Goal: Use online tool/utility

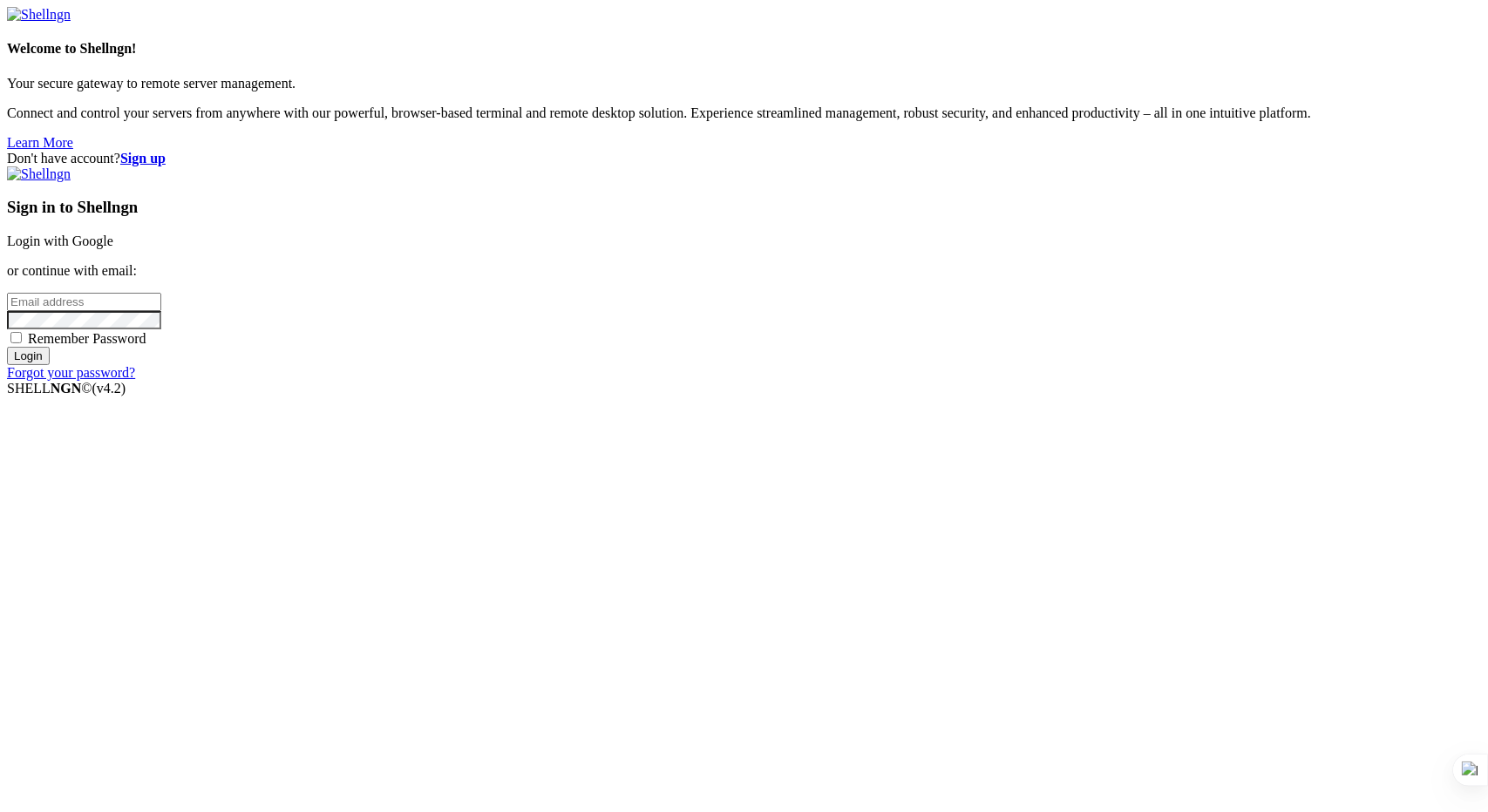
type input "[PERSON_NAME][EMAIL_ADDRESS][DOMAIN_NAME]"
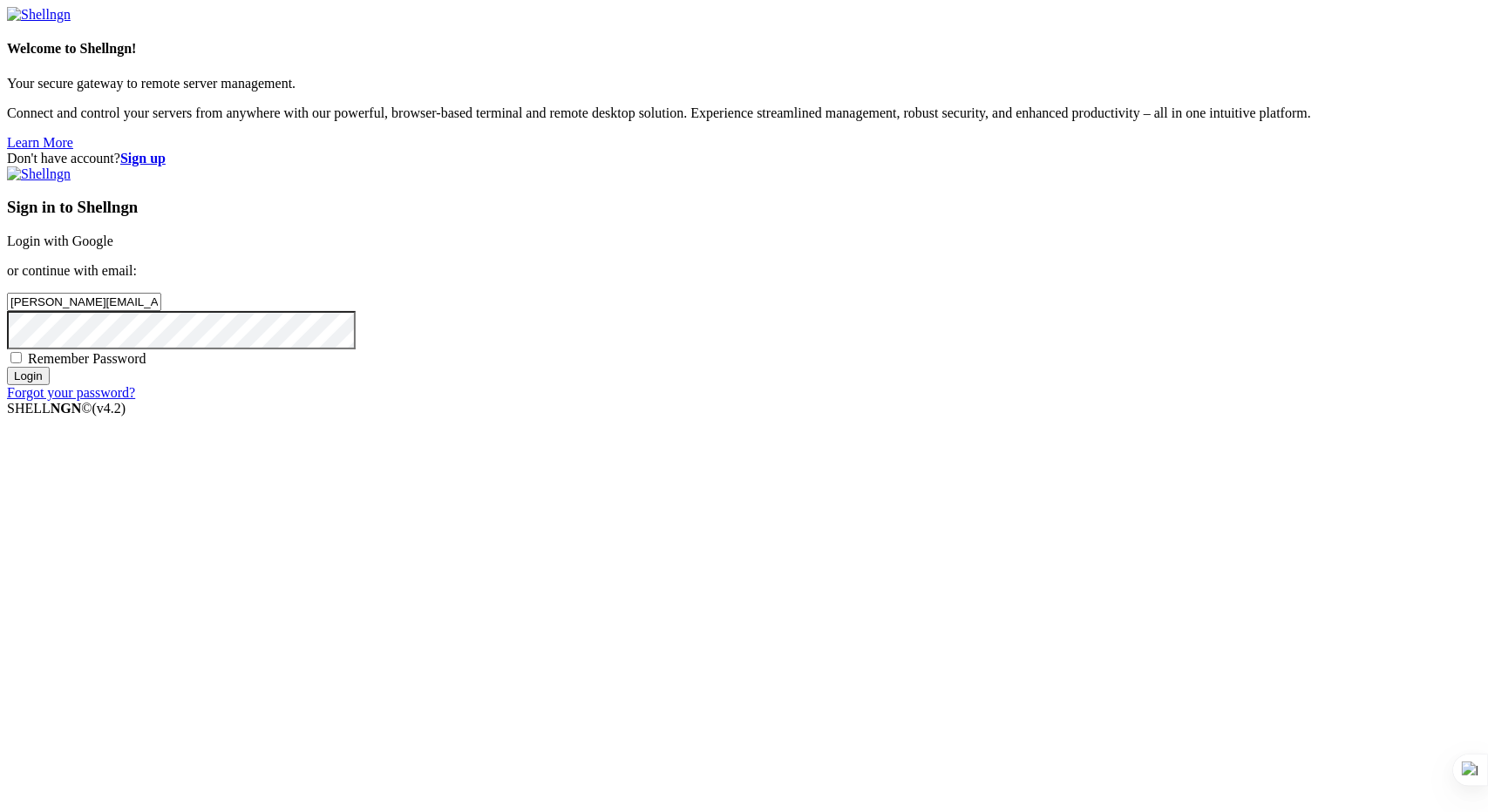
click at [50, 385] on input "Login" at bounding box center [28, 376] width 42 height 18
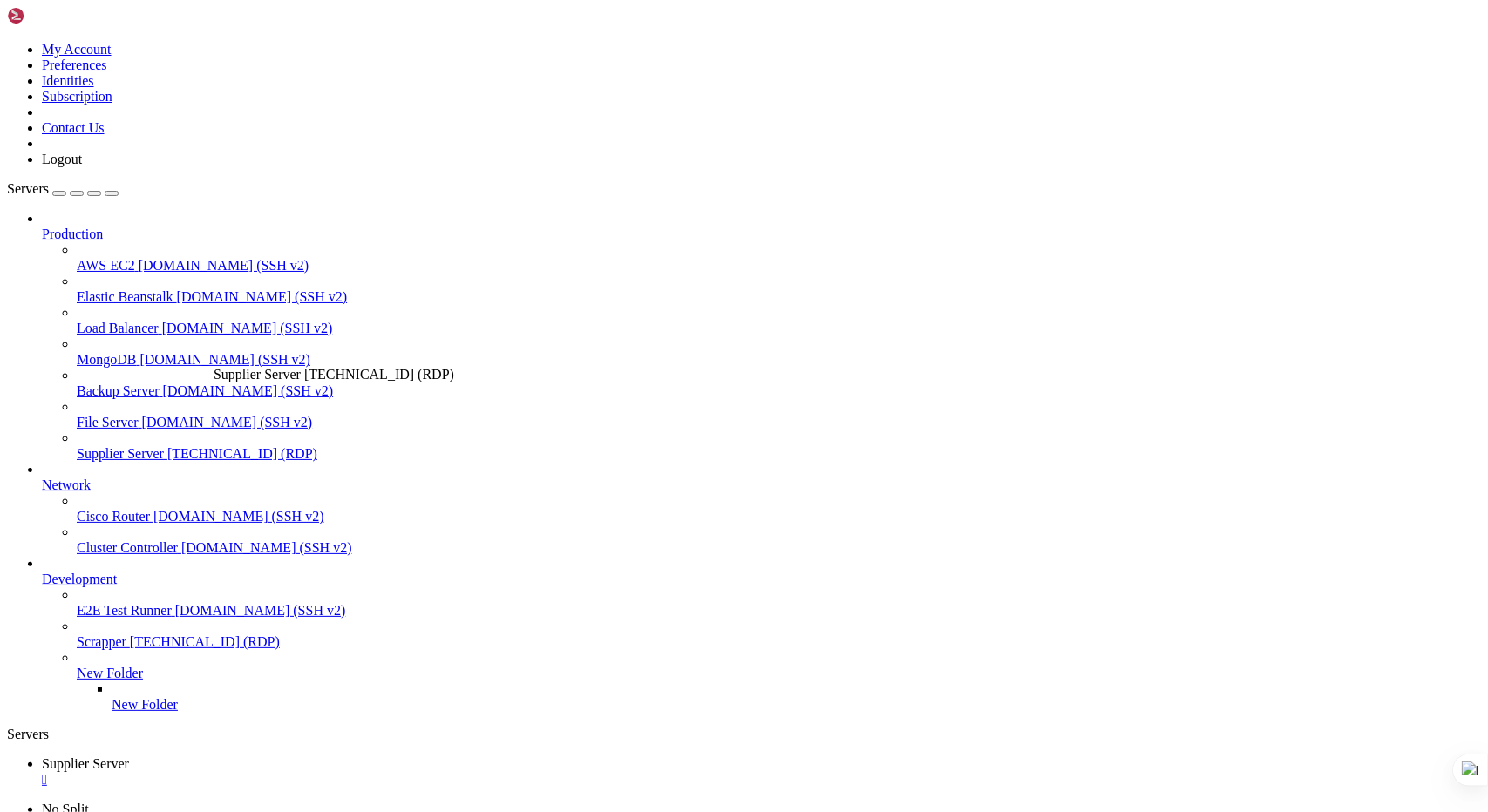
drag, startPoint x: 131, startPoint y: 1354, endPoint x: 294, endPoint y: 988, distance: 400.7
drag, startPoint x: 1272, startPoint y: 1047, endPoint x: 1271, endPoint y: 1148, distance: 101.0
